Goal: Book appointment/travel/reservation

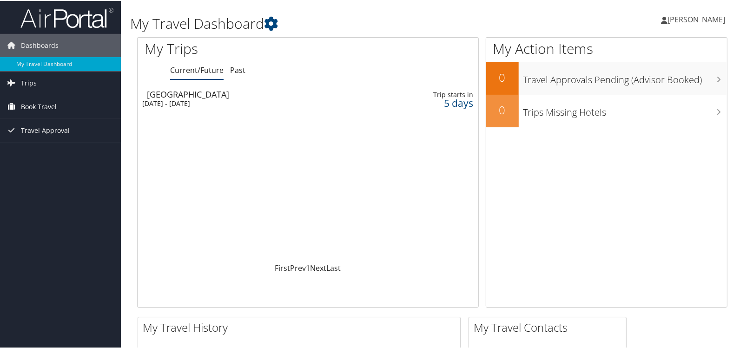
click at [21, 106] on span "Book Travel" at bounding box center [39, 105] width 36 height 23
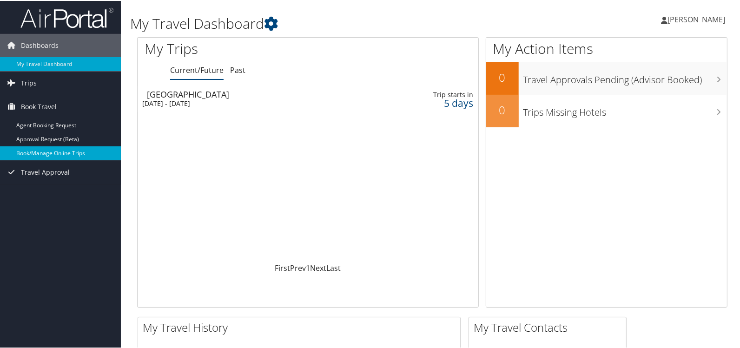
click at [36, 152] on link "Book/Manage Online Trips" at bounding box center [60, 152] width 121 height 14
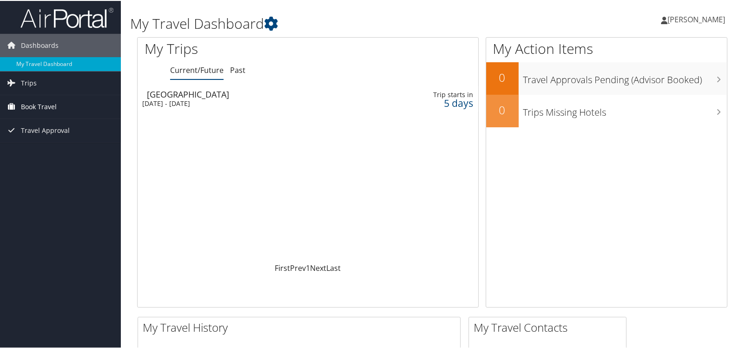
click at [33, 100] on span "Book Travel" at bounding box center [39, 105] width 36 height 23
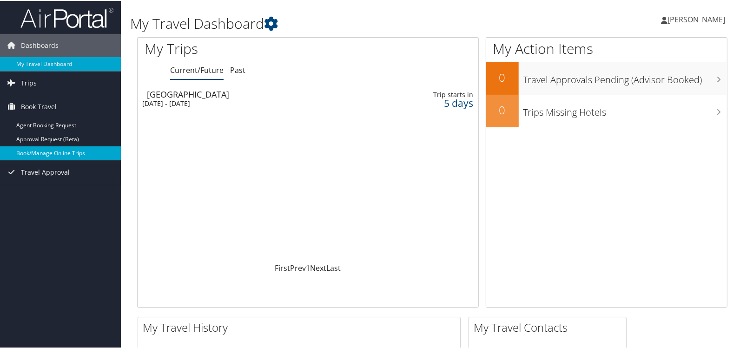
click at [38, 151] on link "Book/Manage Online Trips" at bounding box center [60, 152] width 121 height 14
